Goal: Information Seeking & Learning: Learn about a topic

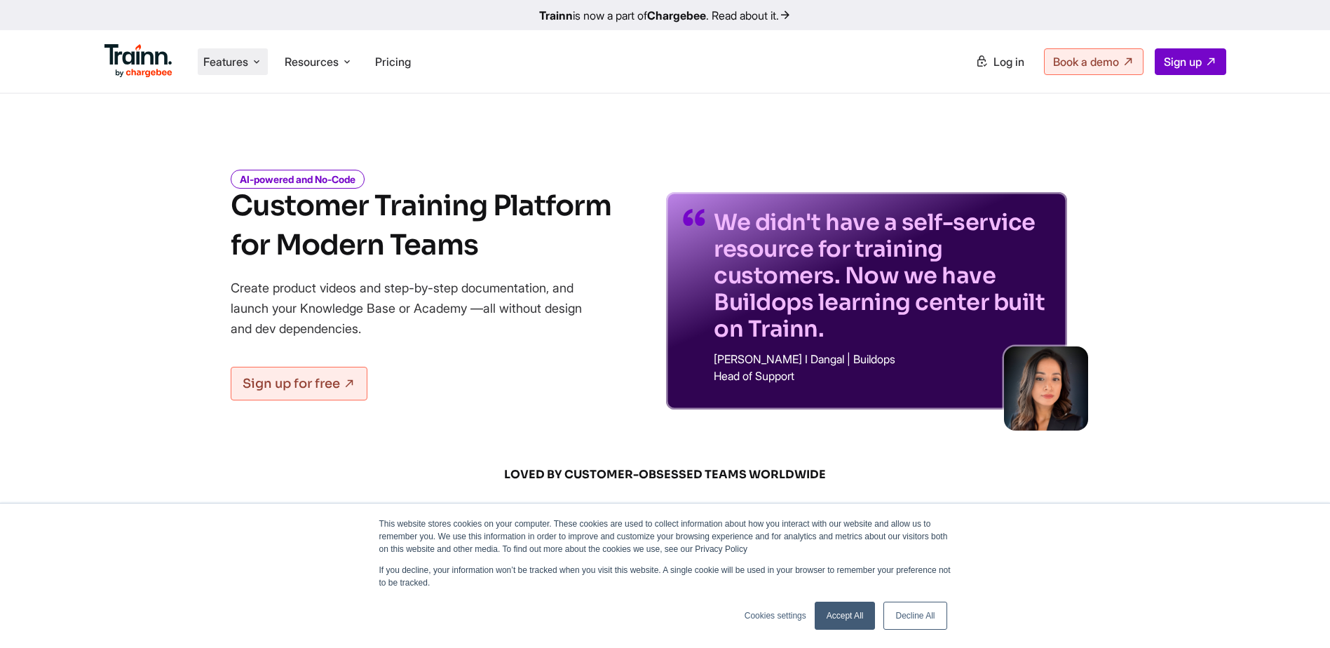
click at [248, 64] on span "Features" at bounding box center [225, 61] width 45 height 15
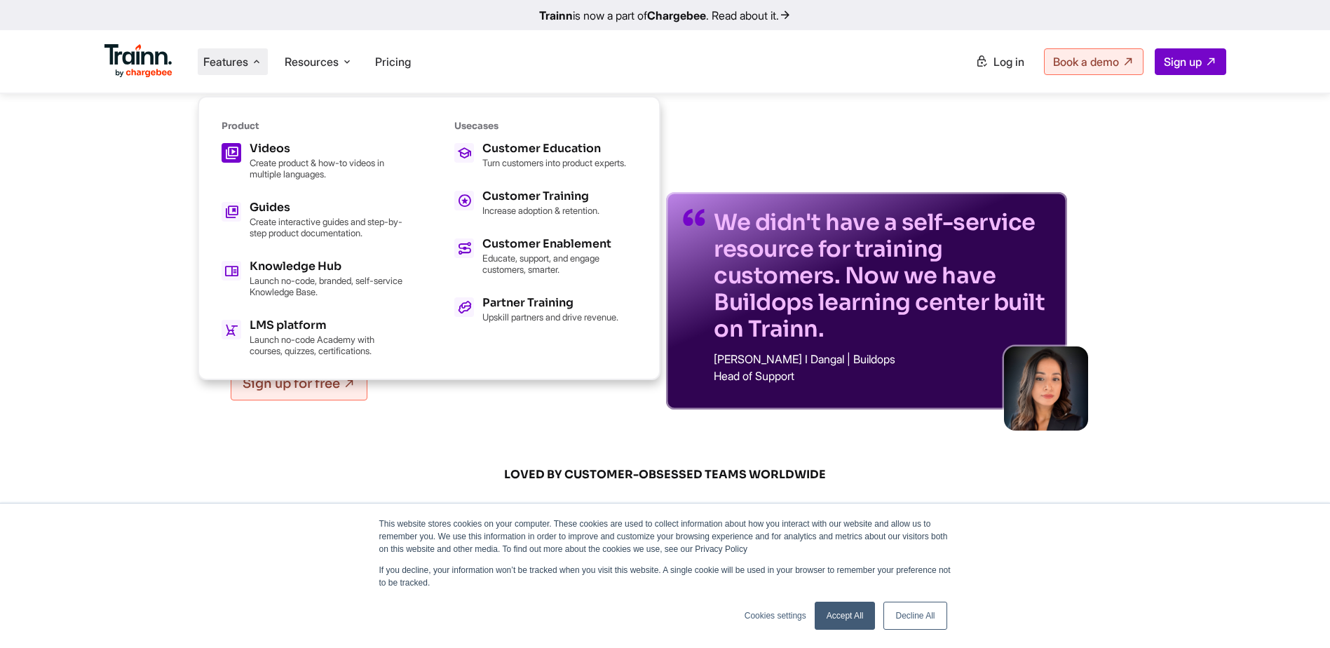
click at [315, 168] on p "Create product & how-to videos in multiple languages." at bounding box center [327, 168] width 154 height 22
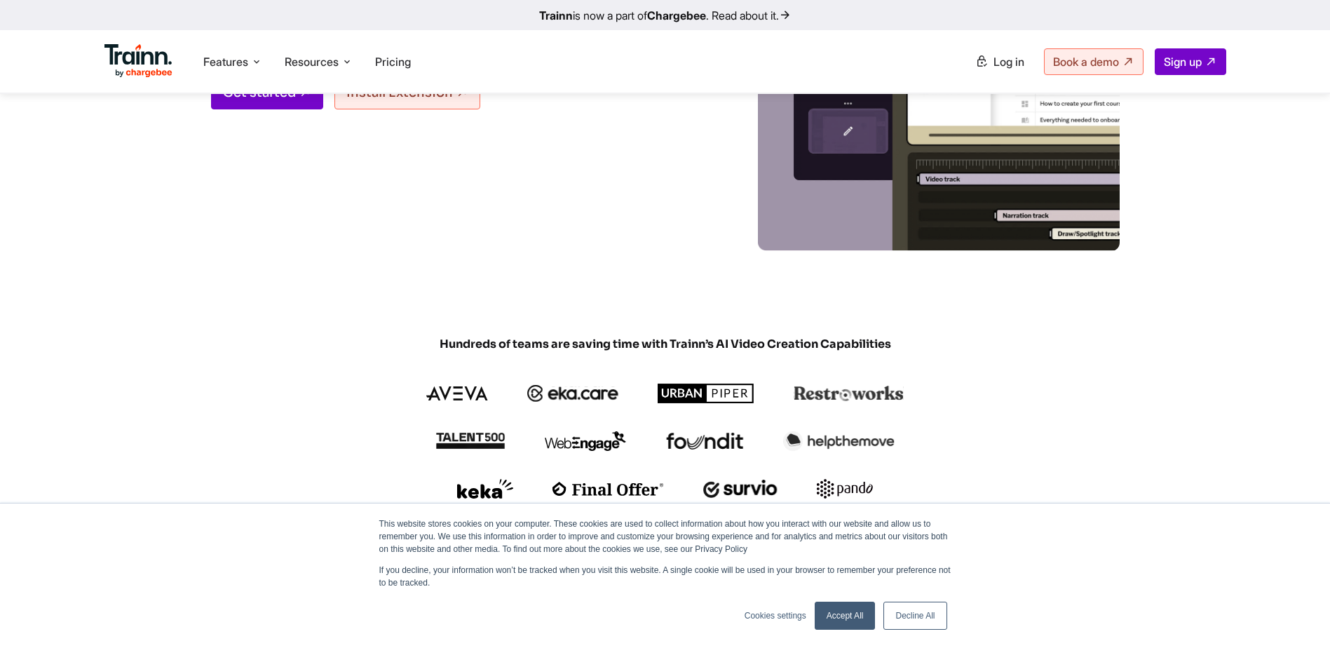
scroll to position [350, 0]
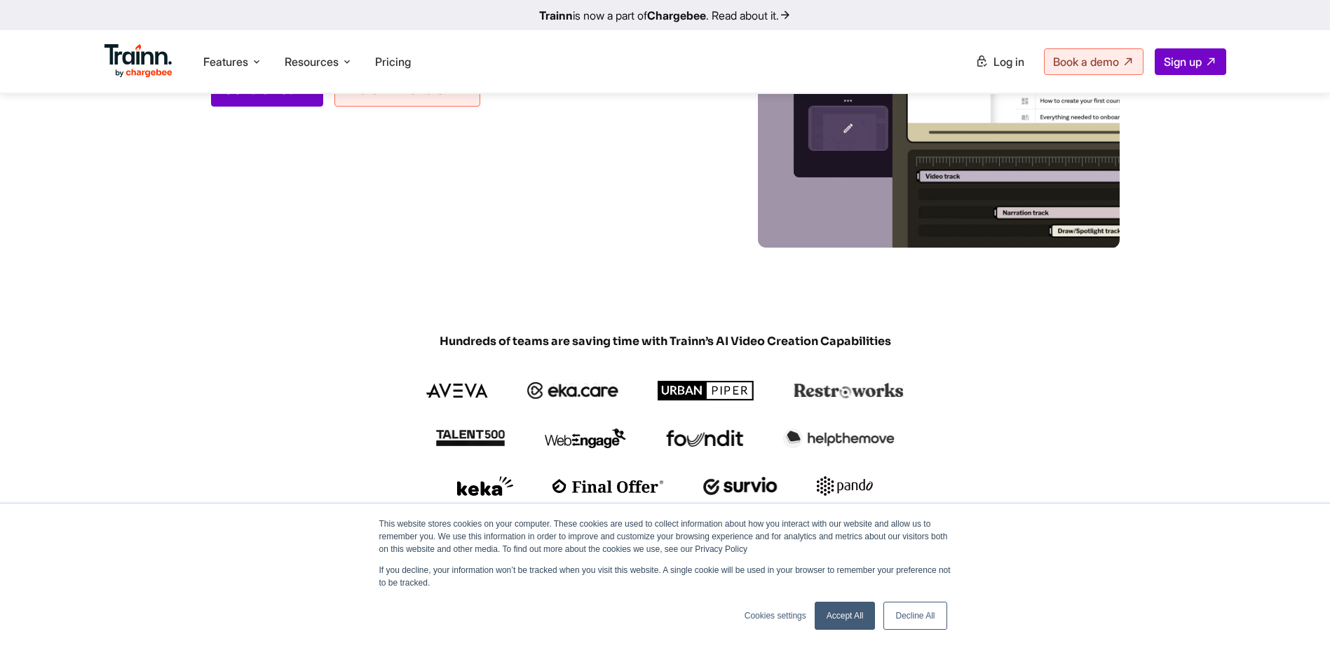
click at [838, 437] on link "Accept All" at bounding box center [844, 615] width 61 height 28
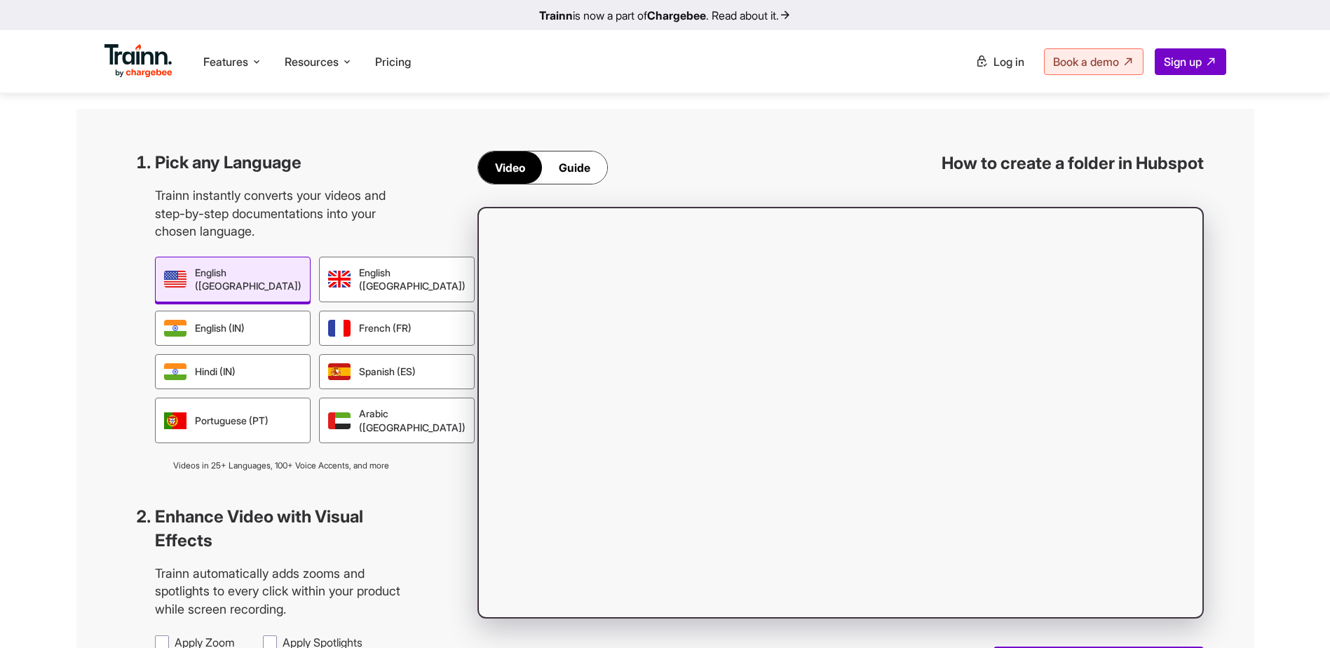
scroll to position [1192, 0]
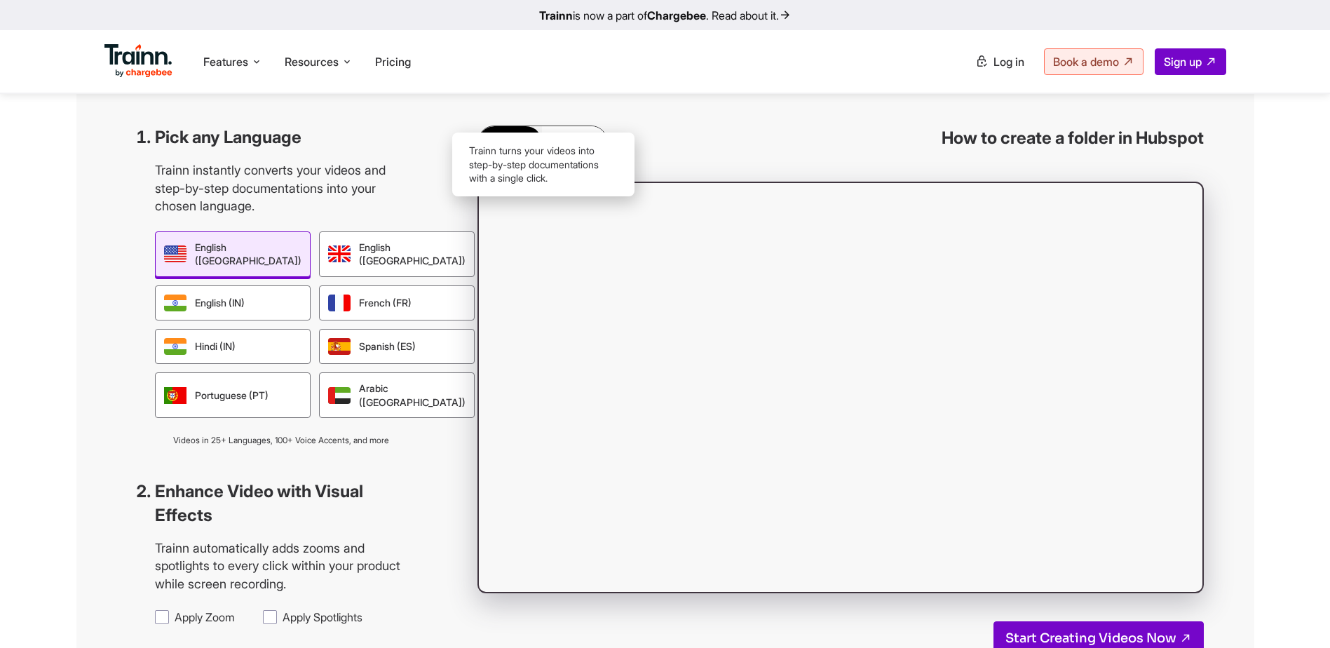
click at [565, 158] on div "Guide" at bounding box center [574, 142] width 65 height 32
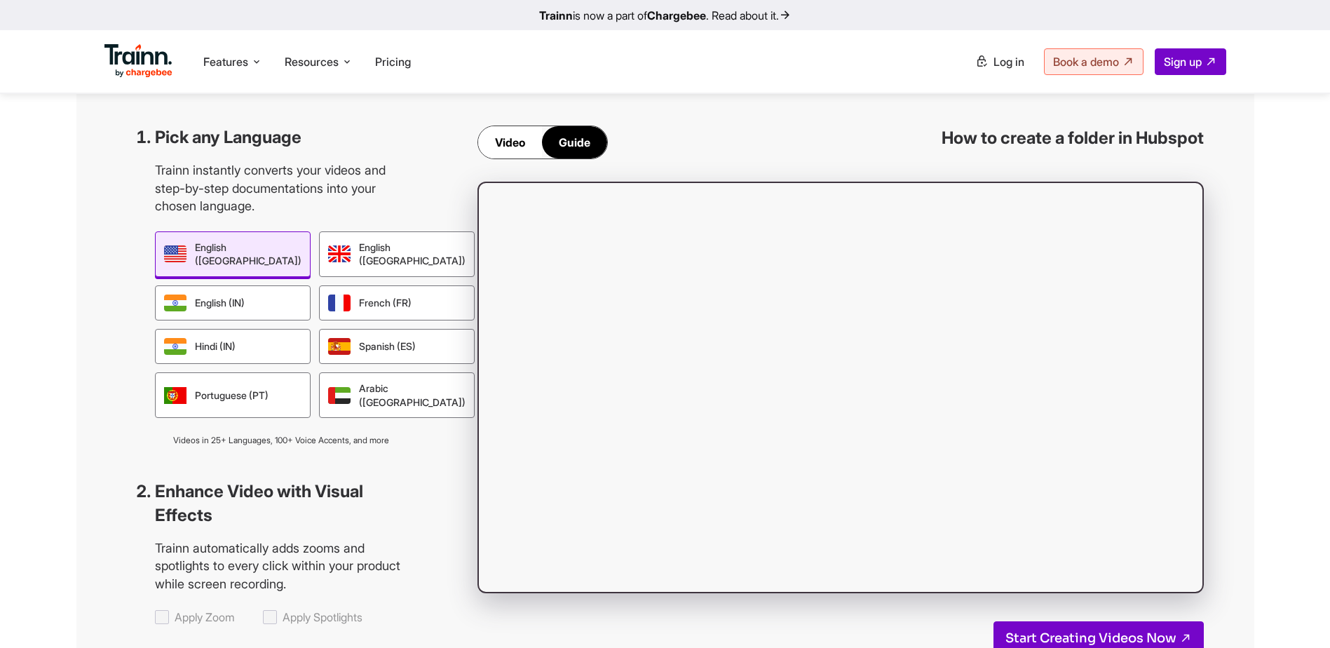
click at [533, 158] on div "Video" at bounding box center [510, 142] width 64 height 32
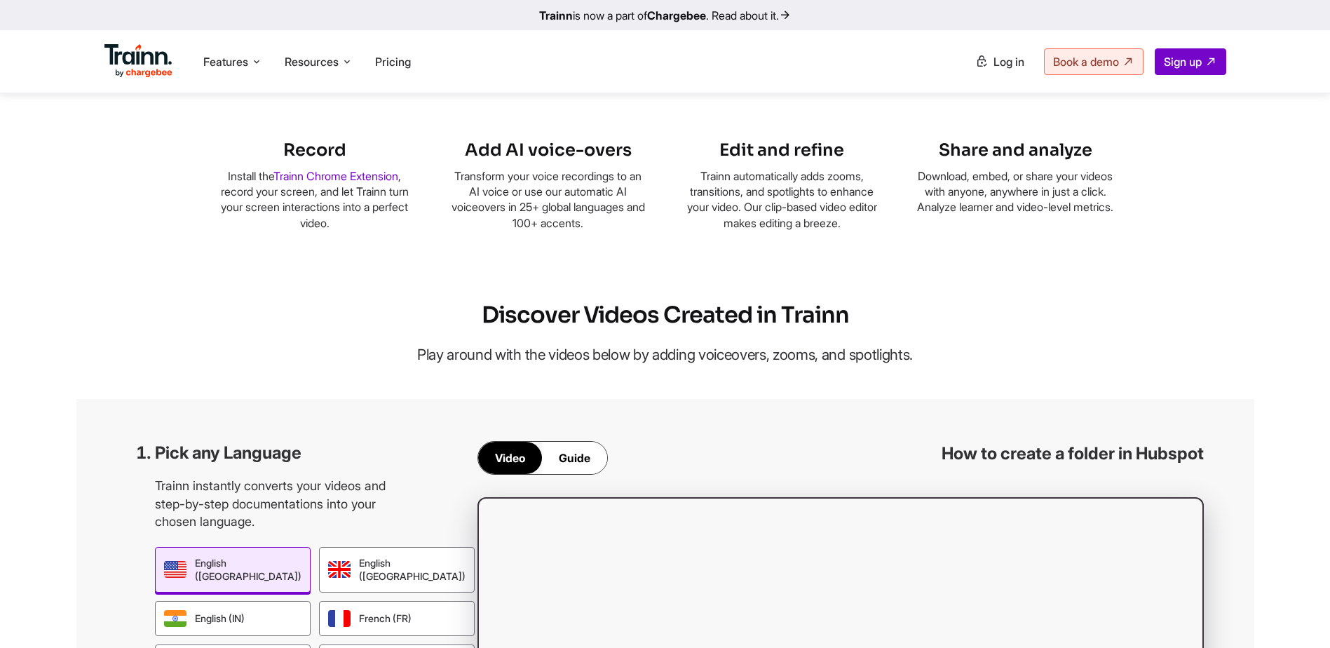
scroll to position [841, 0]
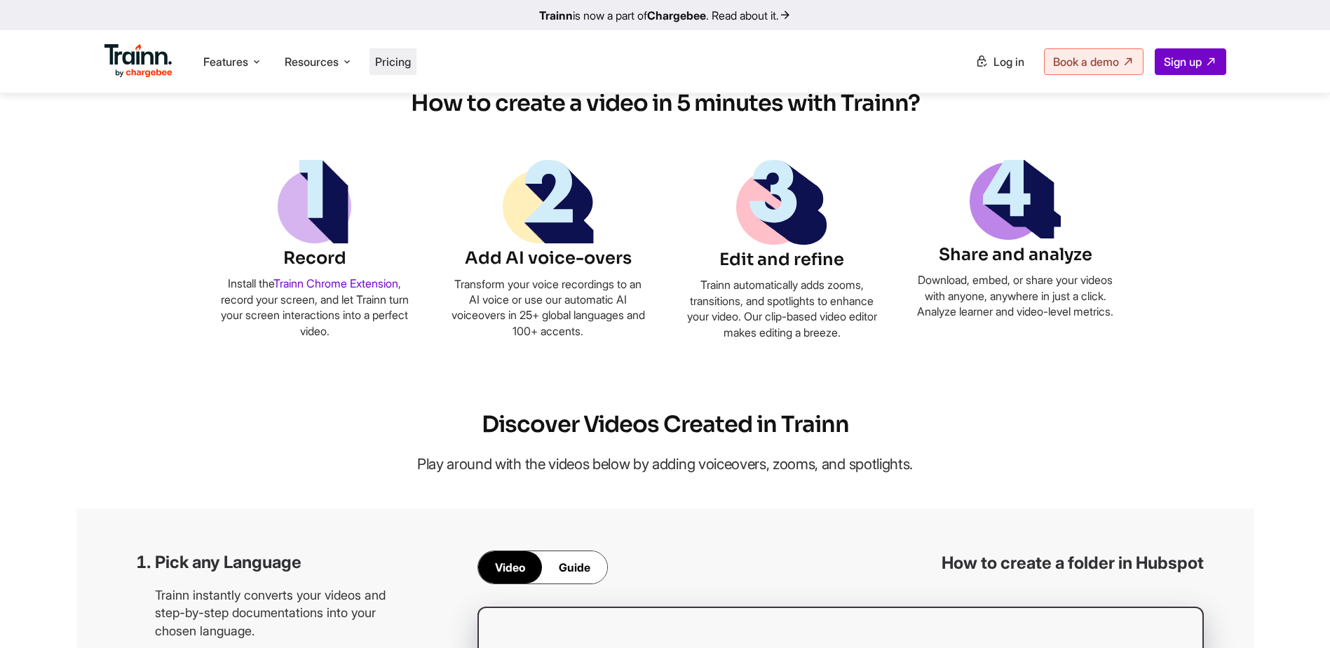
click at [396, 60] on span "Pricing" at bounding box center [393, 62] width 36 height 14
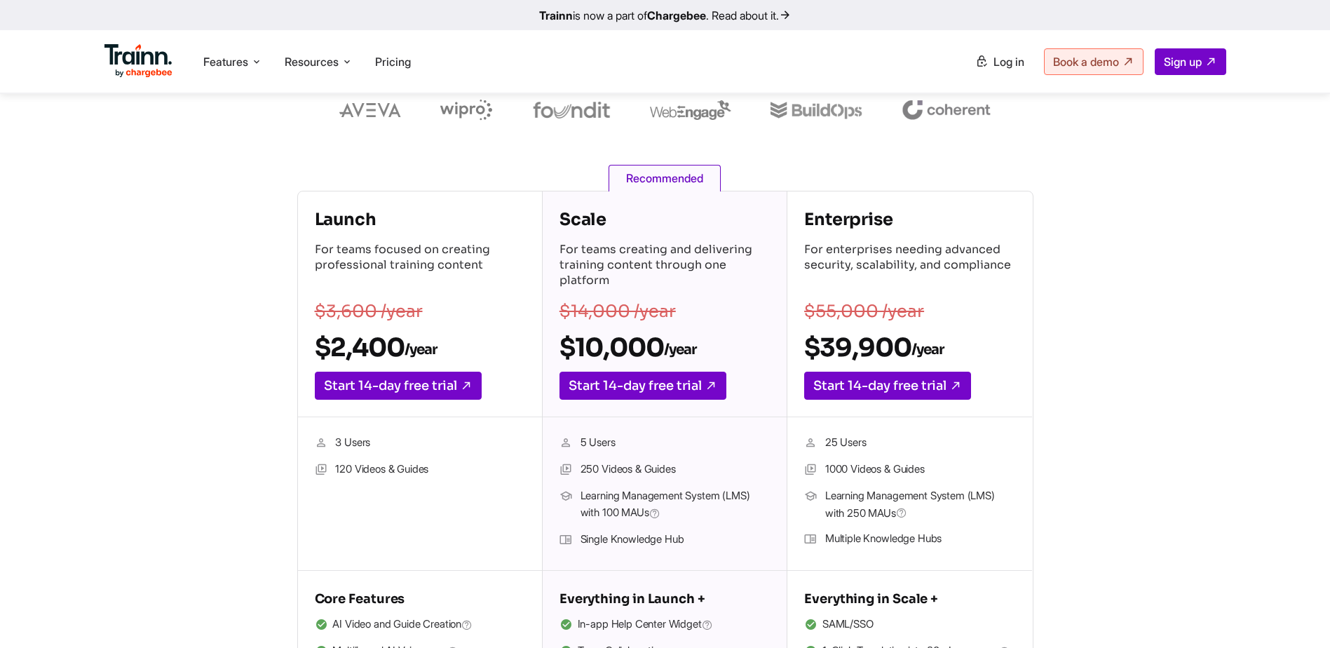
scroll to position [210, 0]
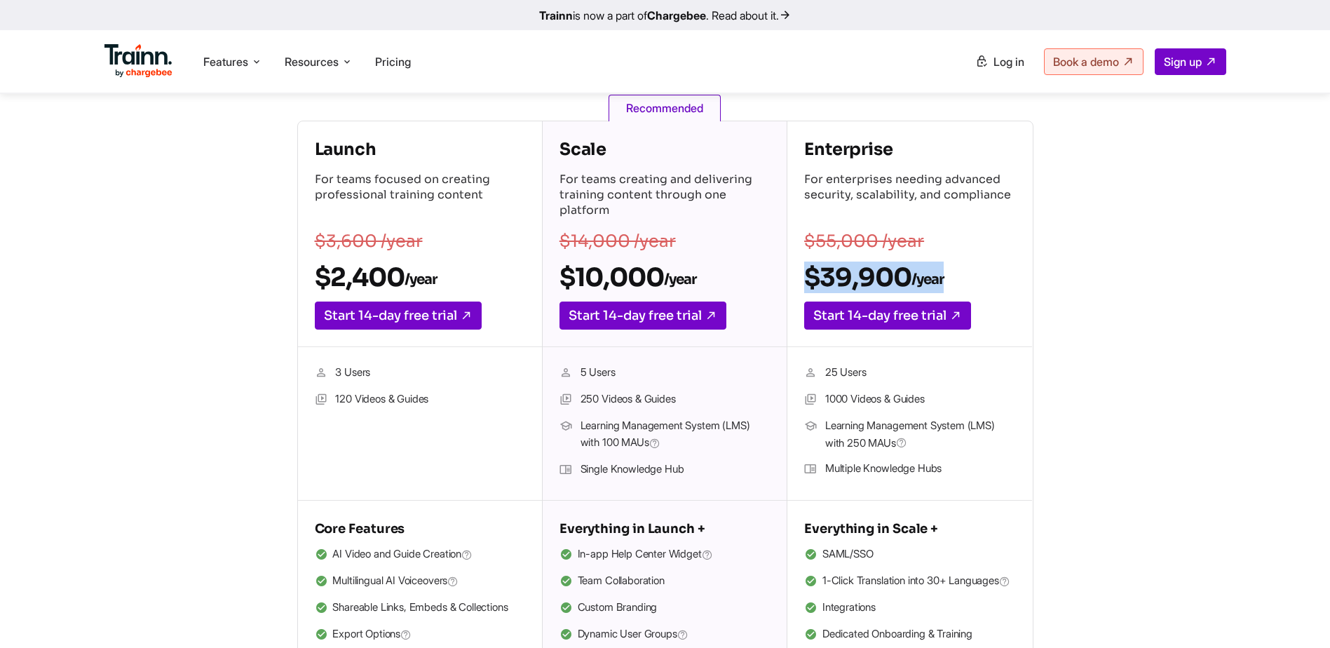
drag, startPoint x: 942, startPoint y: 276, endPoint x: 803, endPoint y: 282, distance: 139.6
click at [803, 282] on div "Enterprise For enterprises needing advanced security, scalability, and complian…" at bounding box center [909, 234] width 245 height 226
drag, startPoint x: 803, startPoint y: 282, endPoint x: 833, endPoint y: 282, distance: 30.8
copy h2 "$39,900 /year"
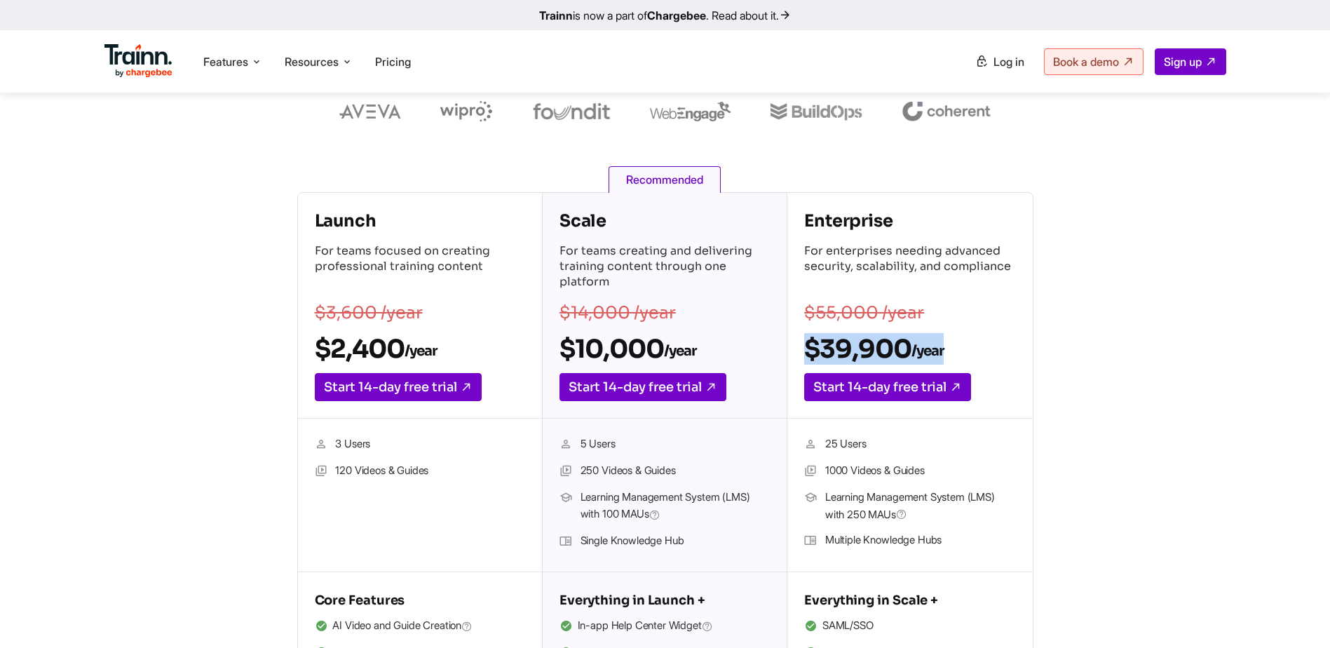
scroll to position [140, 0]
